Goal: Transaction & Acquisition: Subscribe to service/newsletter

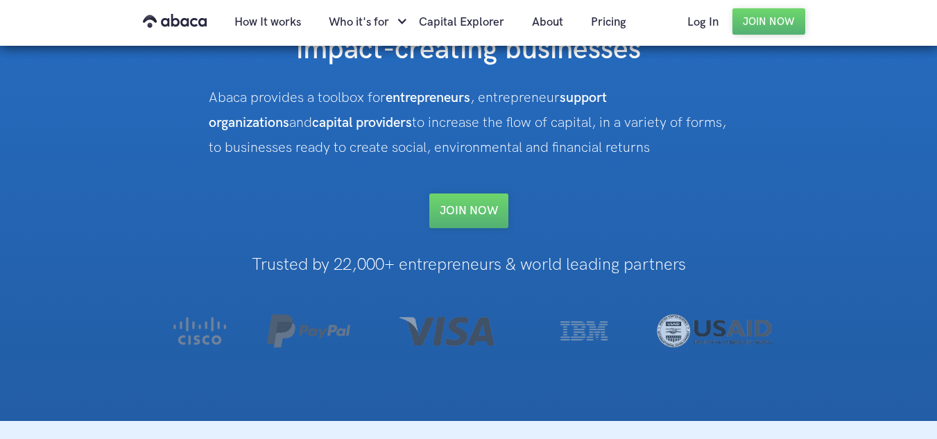
scroll to position [69, 0]
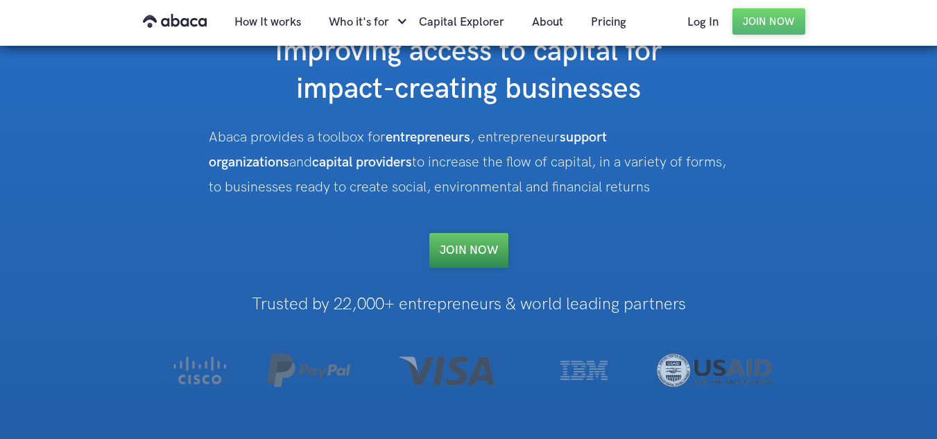
click at [481, 239] on link "Join NOW" at bounding box center [468, 250] width 79 height 35
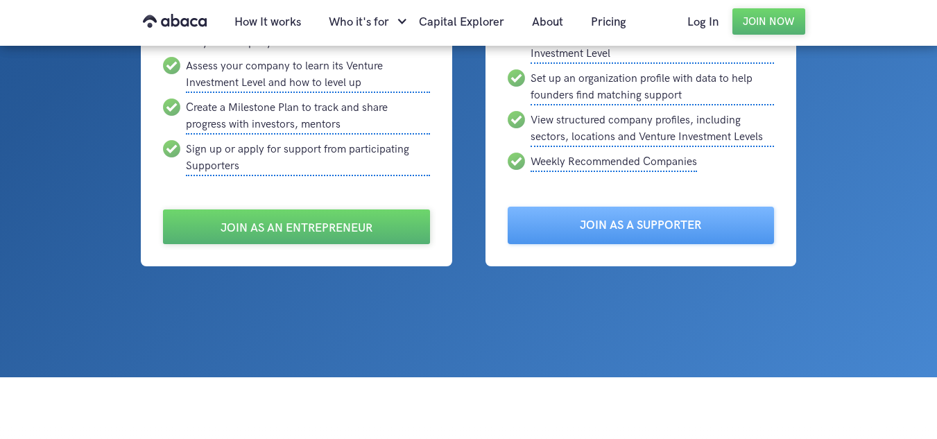
scroll to position [277, 0]
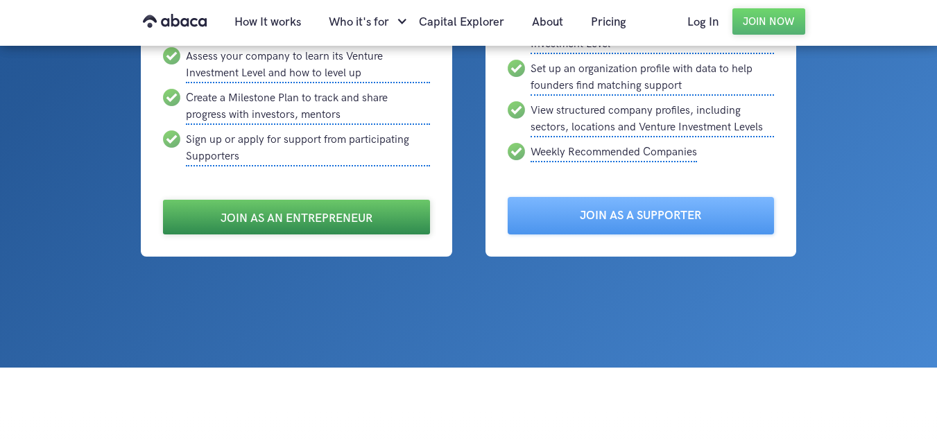
click at [349, 210] on link "Join as an Entrepreneur" at bounding box center [296, 217] width 267 height 35
